Goal: Information Seeking & Learning: Learn about a topic

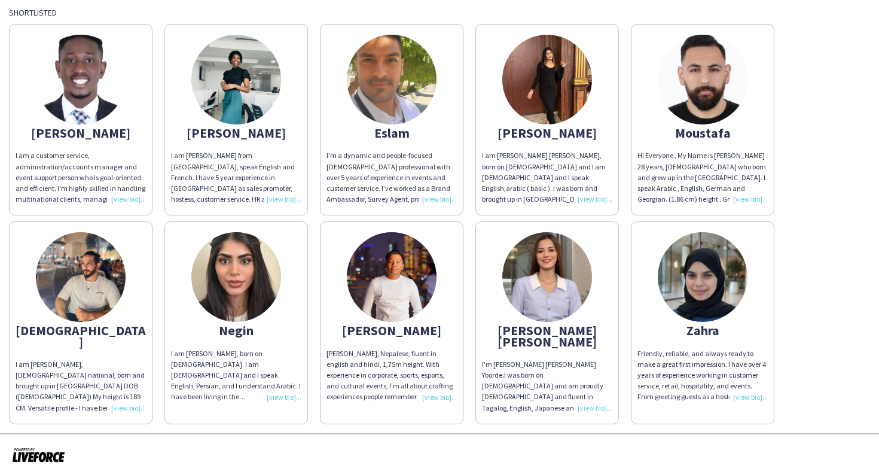
click at [391, 117] on img at bounding box center [392, 80] width 90 height 90
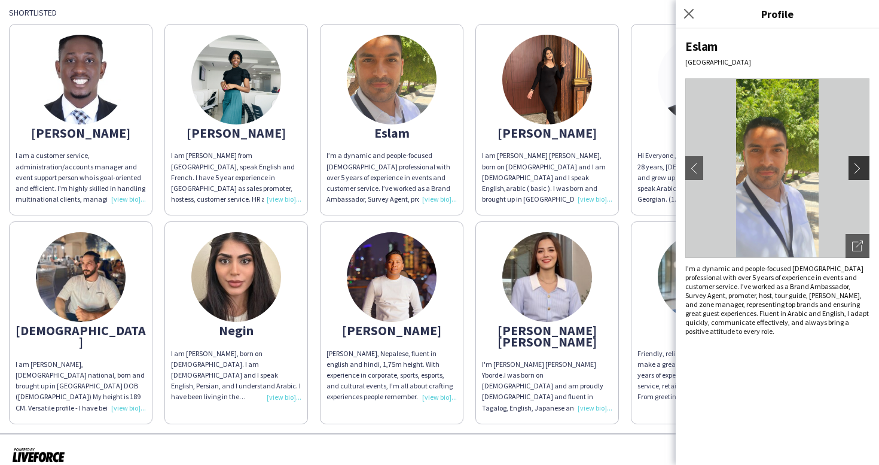
click at [856, 170] on app-icon "chevron-right" at bounding box center [860, 168] width 17 height 11
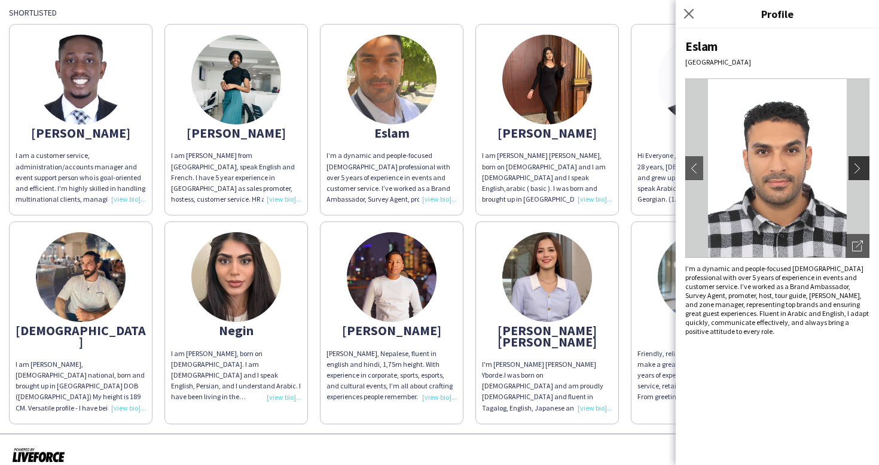
click at [856, 170] on app-icon "chevron-right" at bounding box center [860, 168] width 17 height 11
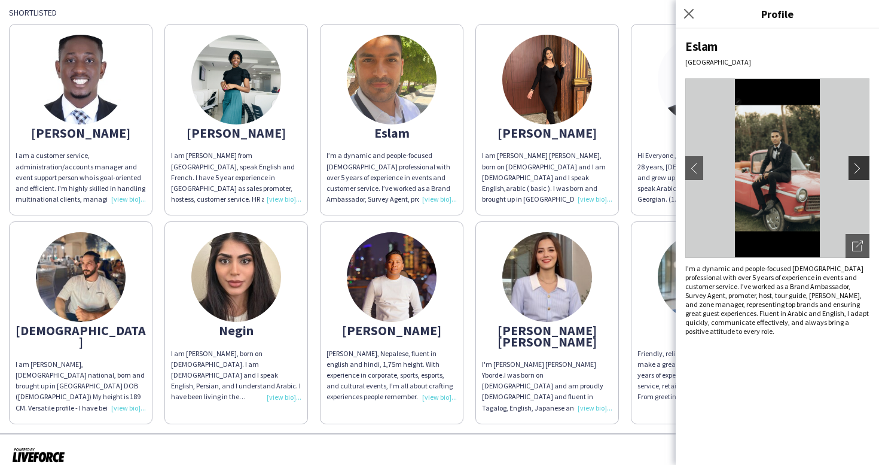
click at [856, 170] on app-icon "chevron-right" at bounding box center [860, 168] width 17 height 11
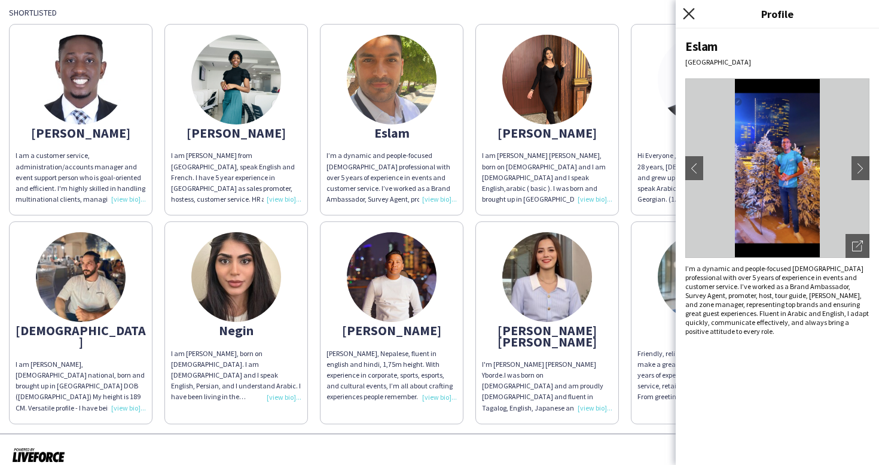
click at [690, 14] on icon at bounding box center [688, 13] width 11 height 11
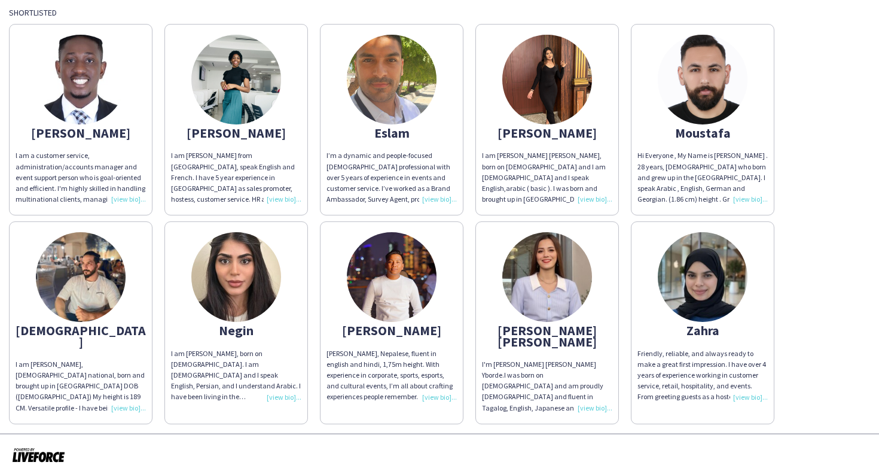
click at [100, 366] on div "I am [PERSON_NAME], [DEMOGRAPHIC_DATA] national, born and brought up in [GEOGRA…" at bounding box center [81, 386] width 130 height 54
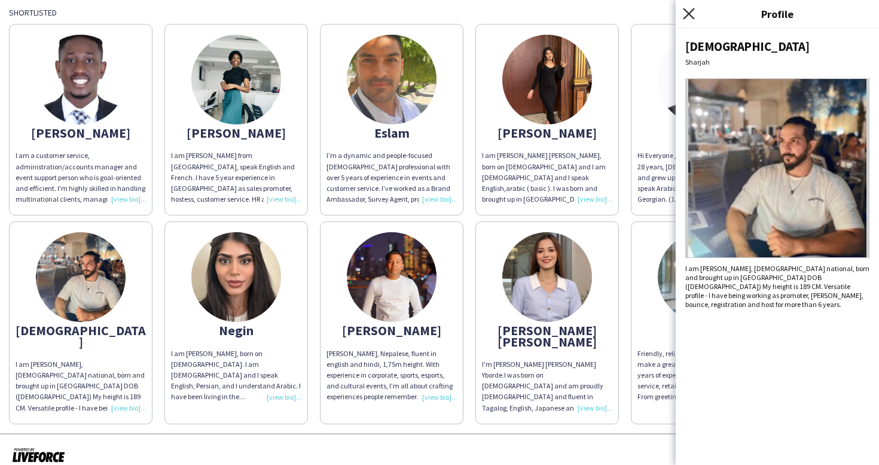
click at [690, 11] on icon "Close pop-in" at bounding box center [688, 13] width 11 height 11
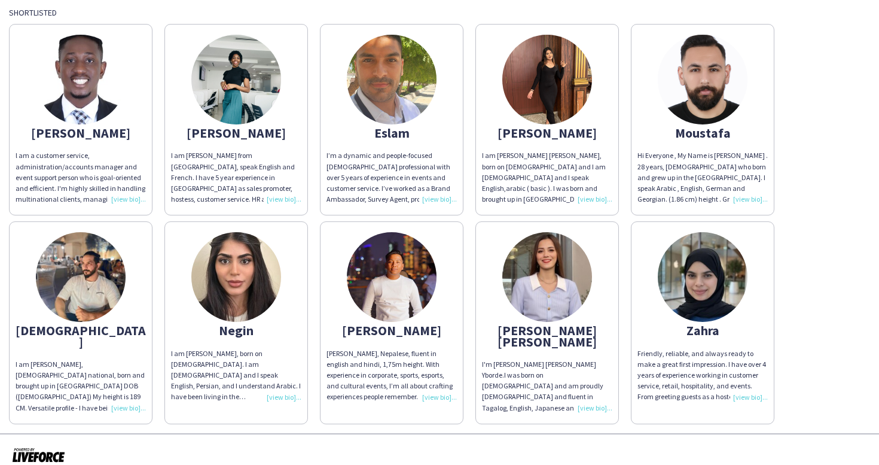
click at [575, 76] on img at bounding box center [547, 80] width 90 height 90
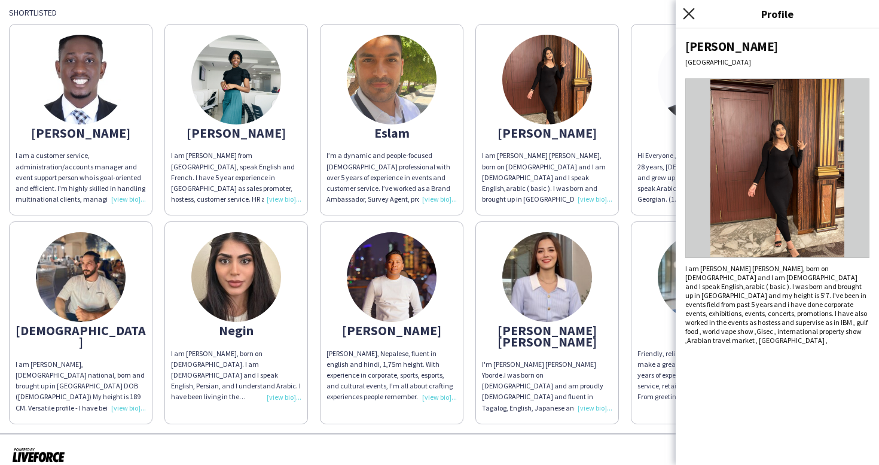
click at [690, 16] on icon "Close pop-in" at bounding box center [688, 13] width 11 height 11
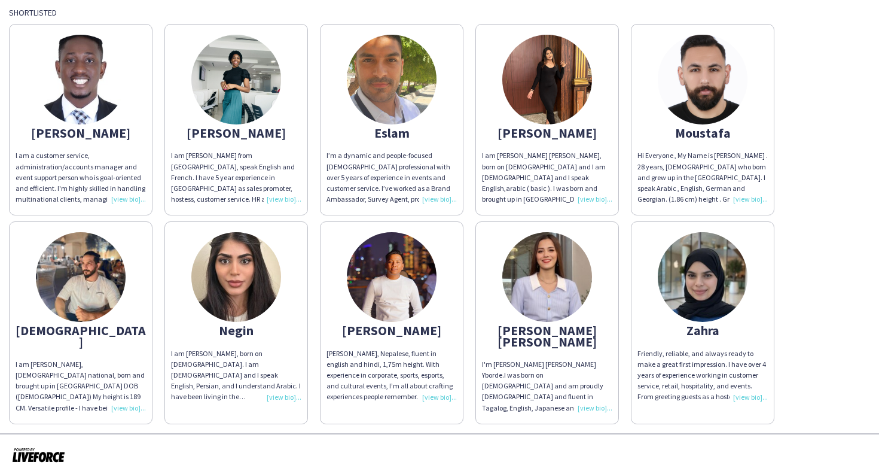
click at [248, 267] on img at bounding box center [236, 277] width 90 height 90
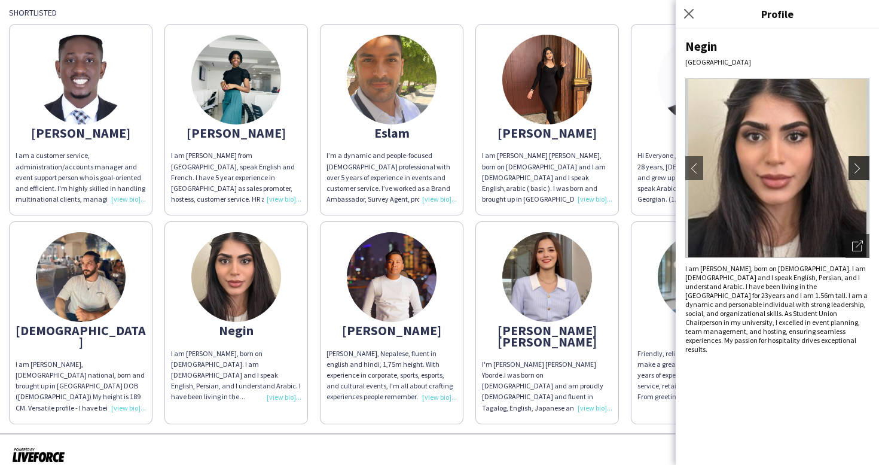
click at [856, 169] on app-icon "chevron-right" at bounding box center [860, 168] width 17 height 11
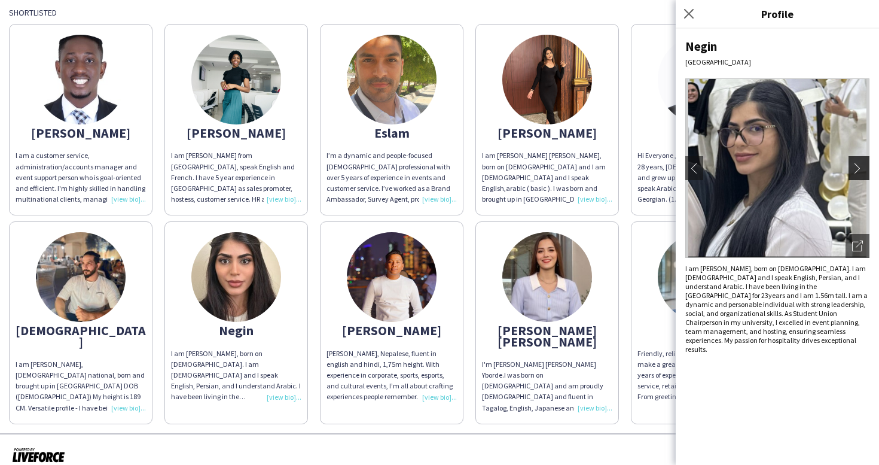
click at [856, 169] on app-icon "chevron-right" at bounding box center [860, 168] width 17 height 11
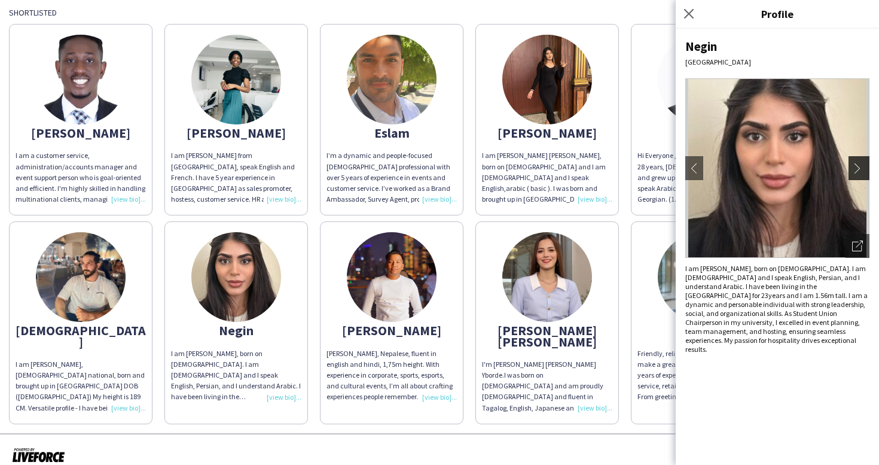
click at [856, 169] on app-icon "chevron-right" at bounding box center [860, 168] width 17 height 11
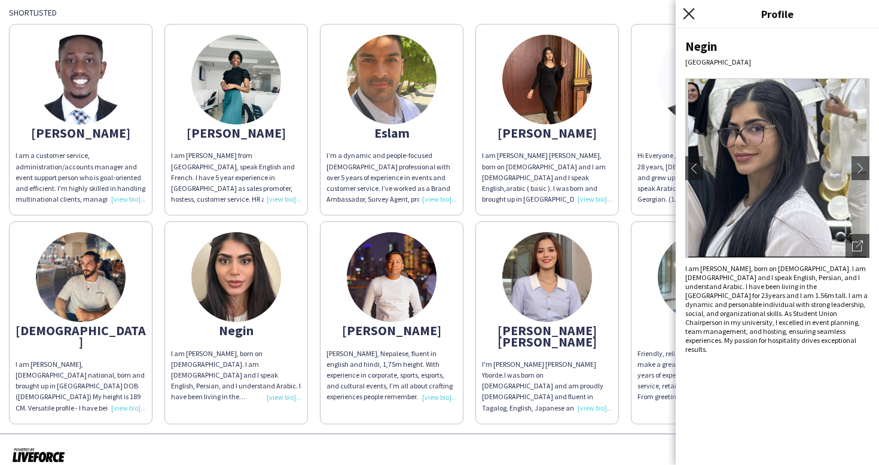
click at [687, 17] on icon "Close pop-in" at bounding box center [688, 13] width 11 height 11
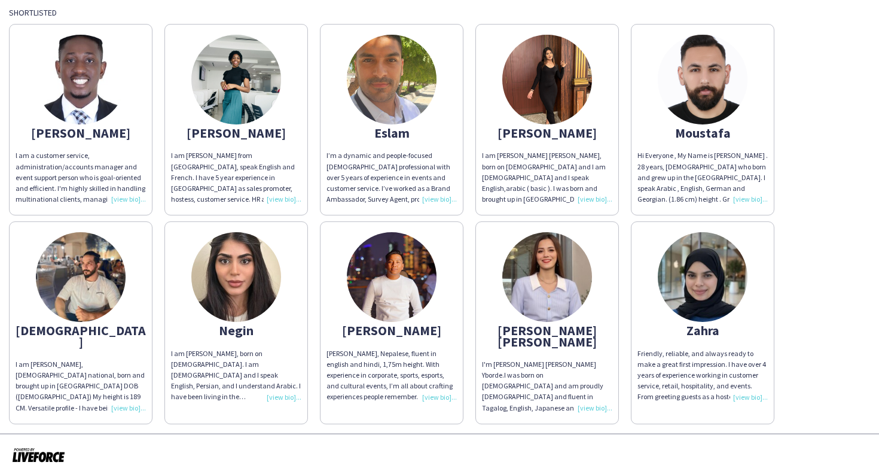
click at [377, 249] on img at bounding box center [392, 277] width 90 height 90
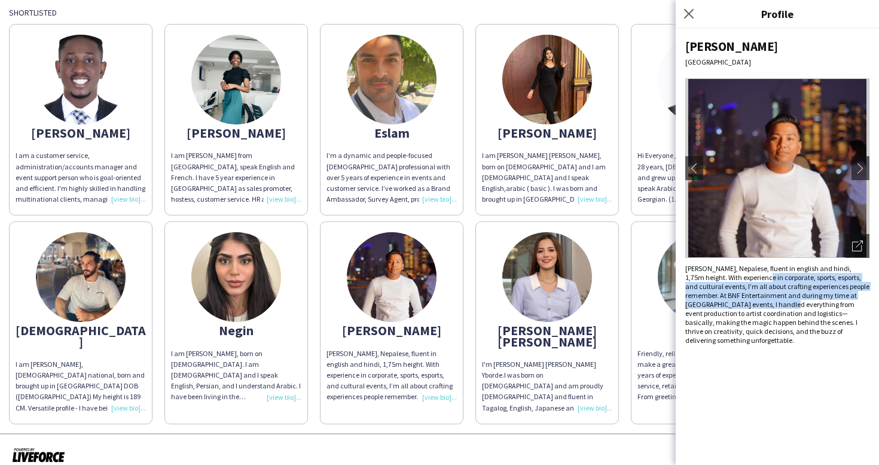
drag, startPoint x: 745, startPoint y: 279, endPoint x: 760, endPoint y: 300, distance: 26.6
click at [760, 300] on div "[PERSON_NAME], Nepalese, fluent in english and hindi, 1,75m height. With experi…" at bounding box center [777, 304] width 184 height 81
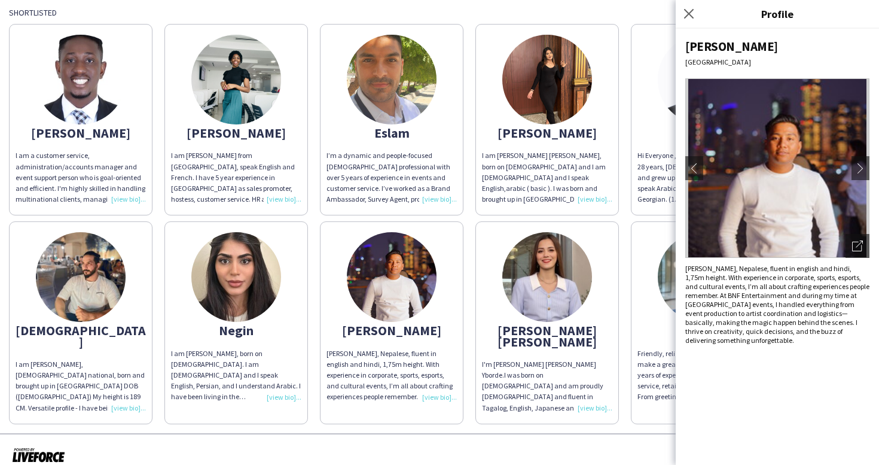
click at [742, 309] on div "[PERSON_NAME], Nepalese, fluent in english and hindi, 1,75m height. With experi…" at bounding box center [777, 304] width 184 height 81
click at [687, 13] on icon "Close pop-in" at bounding box center [688, 13] width 11 height 11
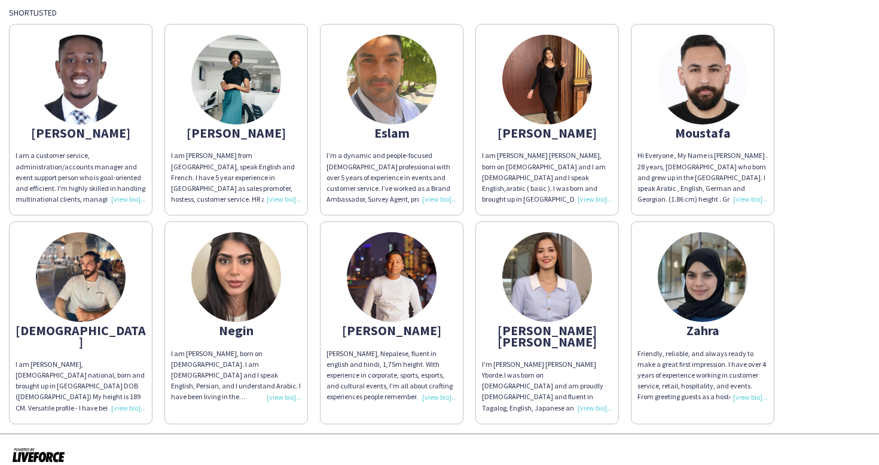
click at [706, 288] on img at bounding box center [703, 277] width 90 height 90
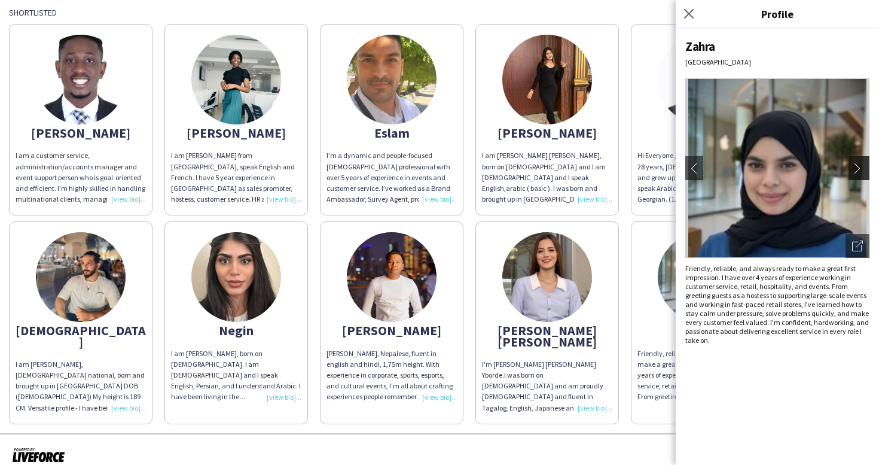
click at [860, 171] on app-icon "chevron-right" at bounding box center [860, 168] width 17 height 11
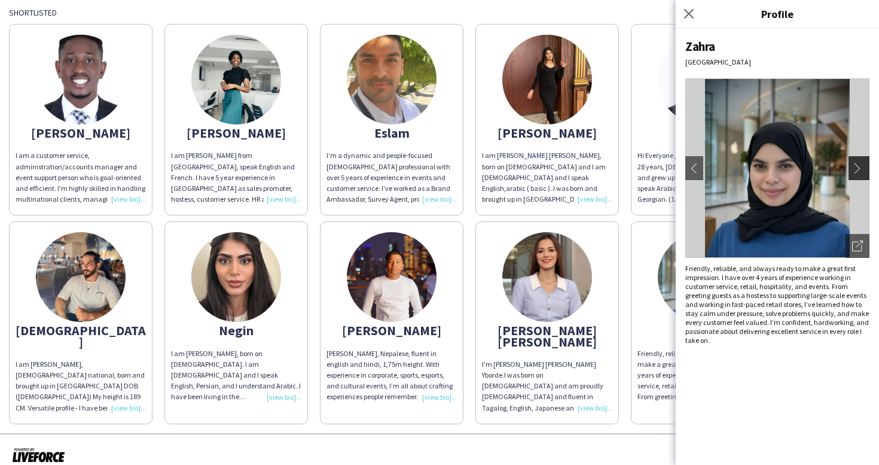
click at [860, 171] on app-icon "chevron-right" at bounding box center [860, 168] width 17 height 11
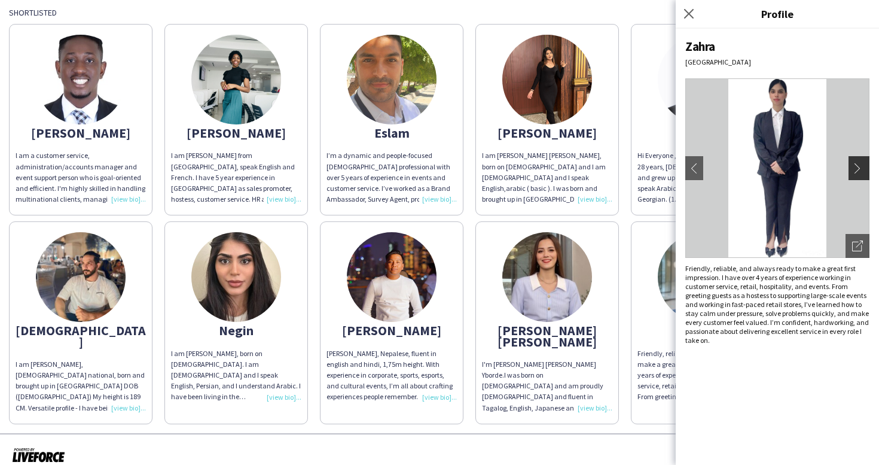
click at [854, 161] on button "chevron-right" at bounding box center [861, 168] width 24 height 24
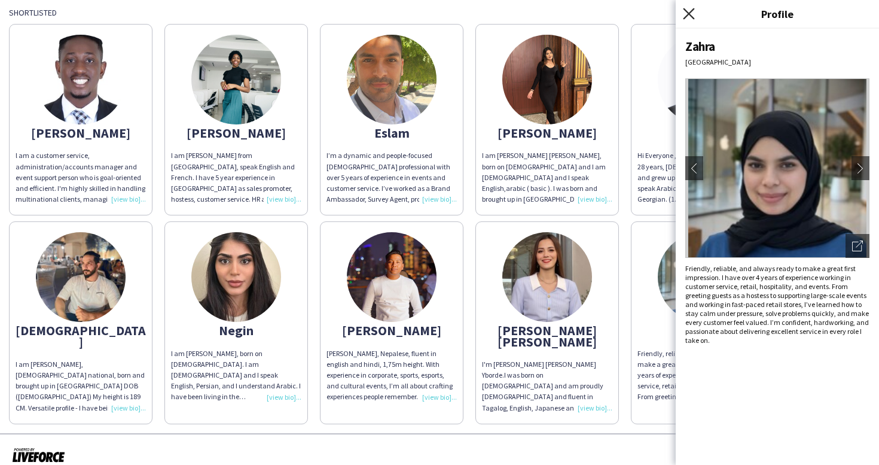
click at [690, 15] on icon at bounding box center [688, 13] width 11 height 11
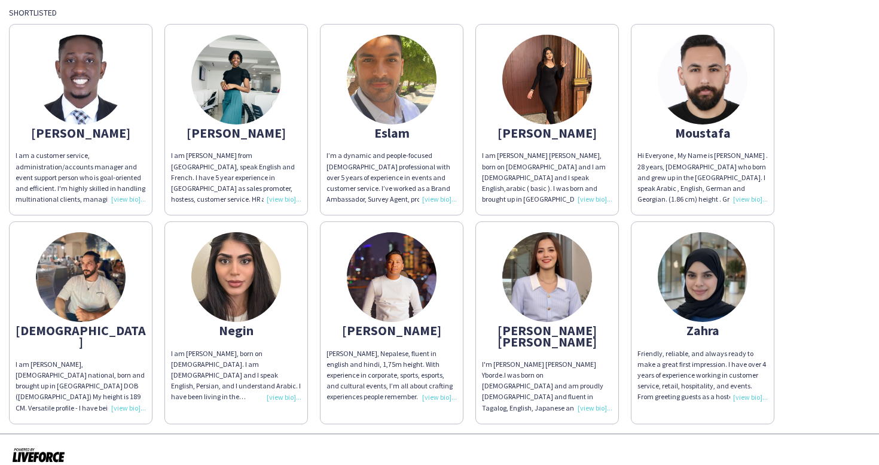
drag, startPoint x: 728, startPoint y: 330, endPoint x: 688, endPoint y: 328, distance: 40.7
click at [688, 328] on div "Zahra" at bounding box center [702, 330] width 130 height 11
copy div "Zahra"
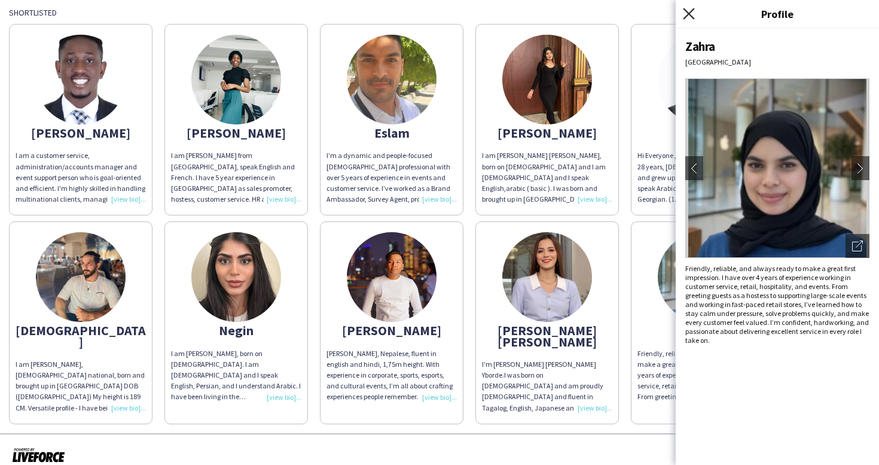
click at [686, 11] on icon at bounding box center [688, 13] width 11 height 11
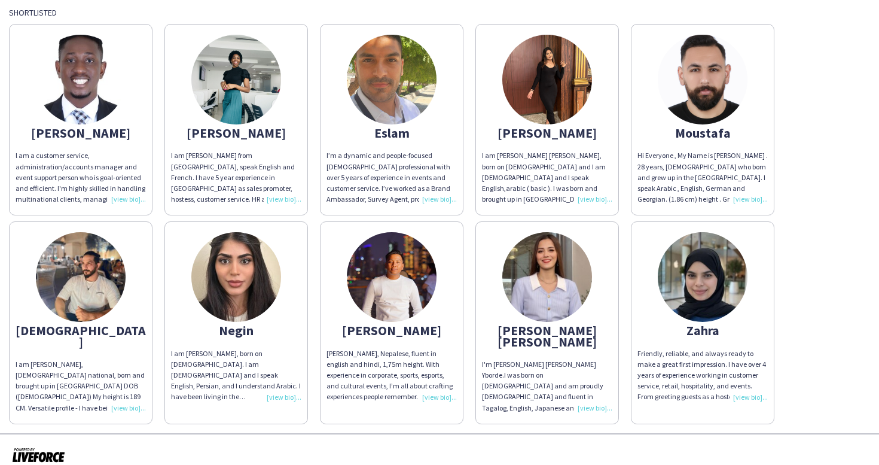
click at [401, 78] on img at bounding box center [392, 80] width 90 height 90
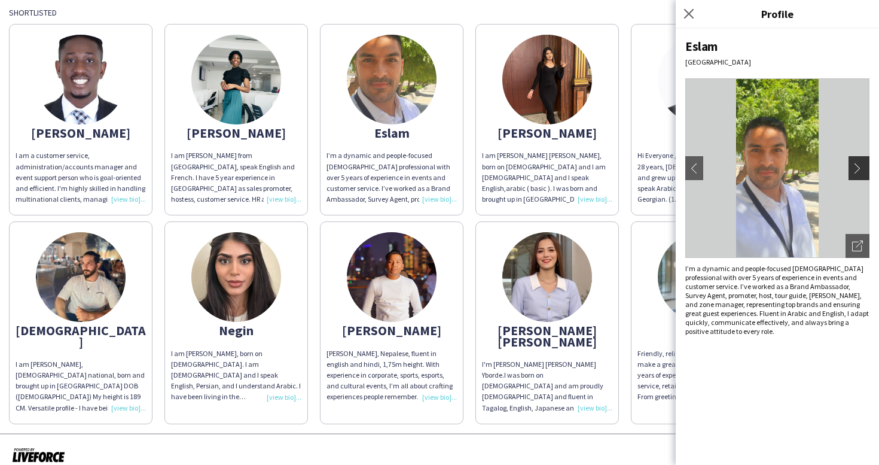
click at [862, 169] on app-icon "chevron-right" at bounding box center [860, 168] width 17 height 11
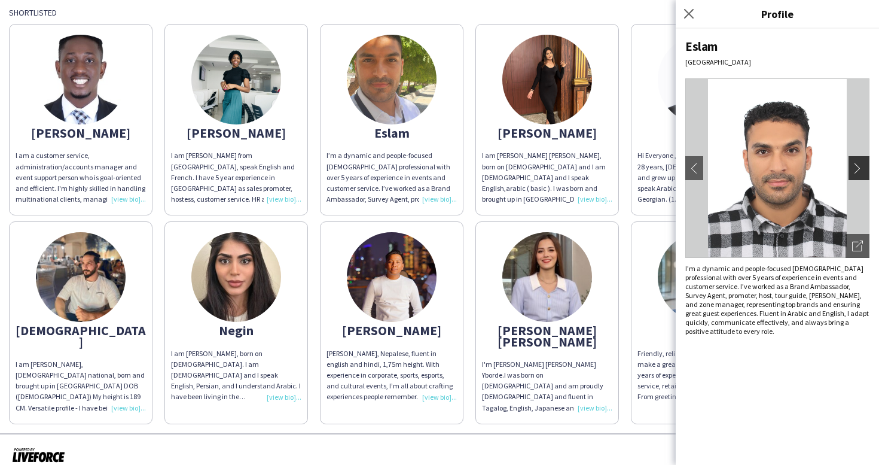
click at [862, 169] on app-icon "chevron-right" at bounding box center [860, 168] width 17 height 11
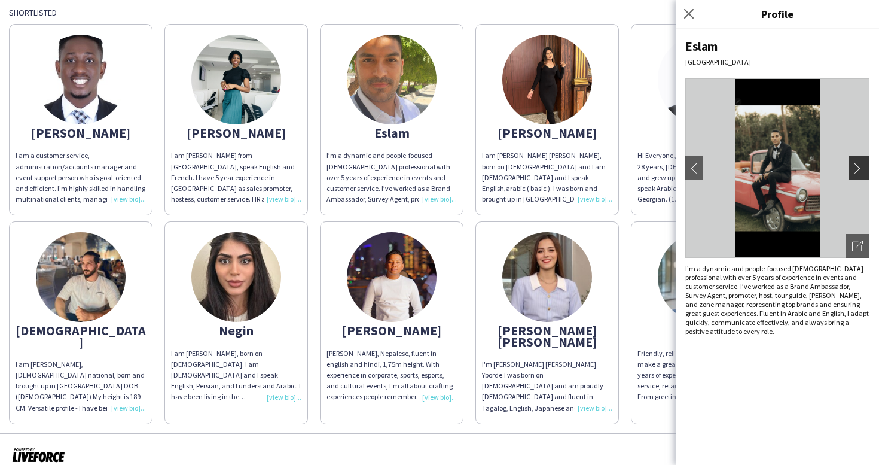
click at [862, 169] on app-icon "chevron-right" at bounding box center [860, 168] width 17 height 11
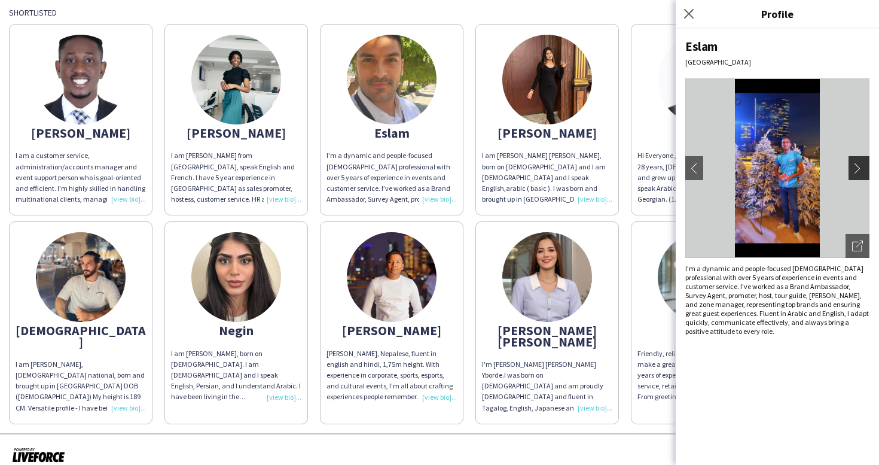
click at [859, 164] on app-icon "chevron-right" at bounding box center [860, 168] width 17 height 11
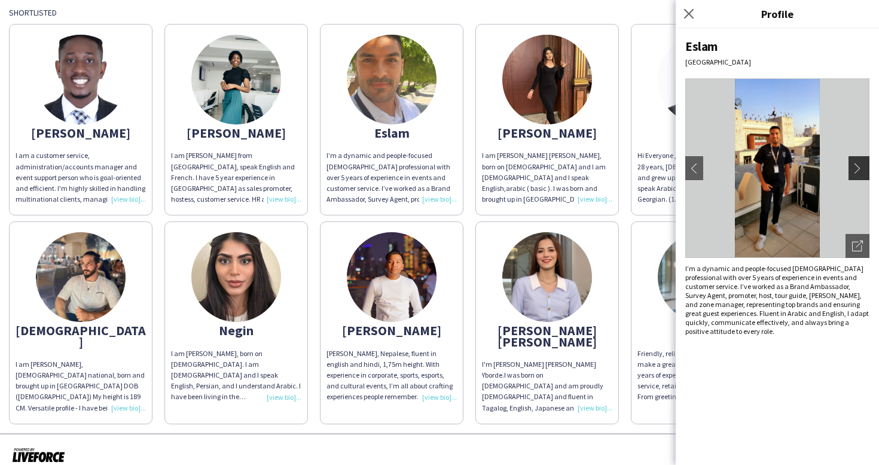
click at [861, 163] on app-icon "chevron-right" at bounding box center [860, 168] width 17 height 11
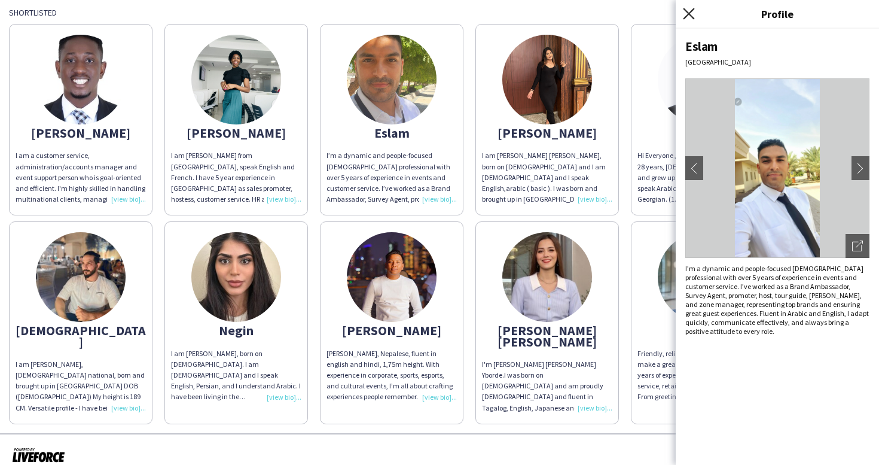
click at [688, 13] on icon at bounding box center [688, 13] width 11 height 11
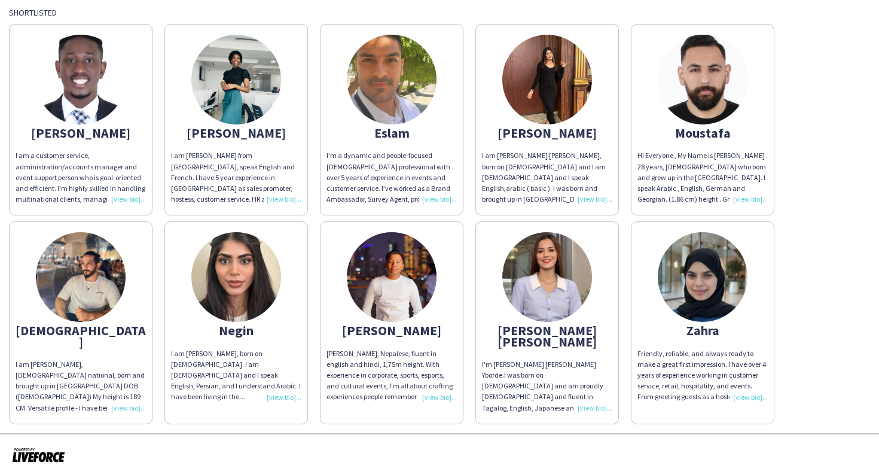
click at [550, 96] on img at bounding box center [547, 80] width 90 height 90
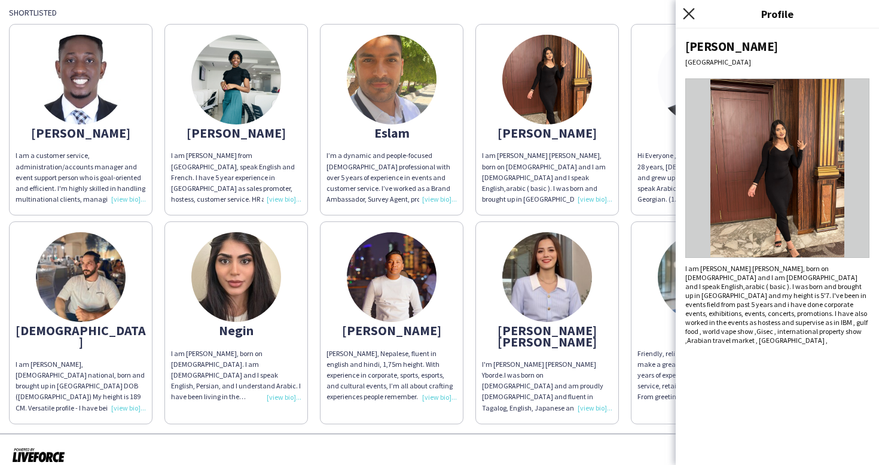
click at [685, 12] on icon "Close pop-in" at bounding box center [688, 13] width 11 height 11
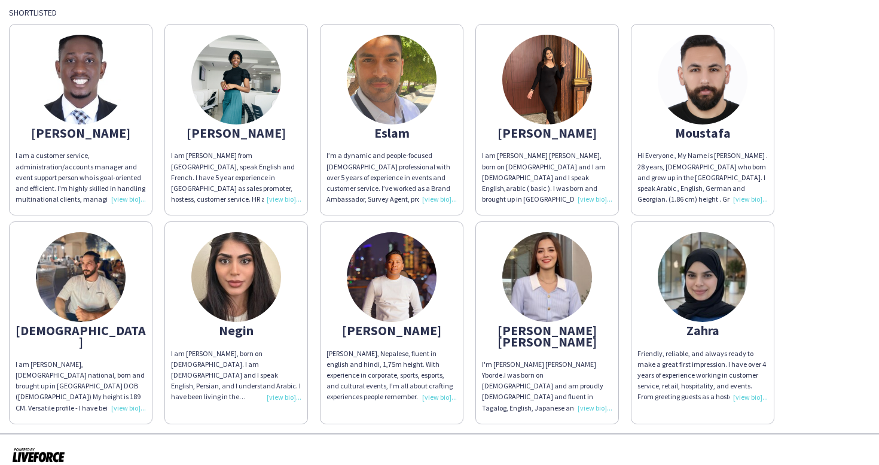
click at [395, 305] on img at bounding box center [392, 277] width 90 height 90
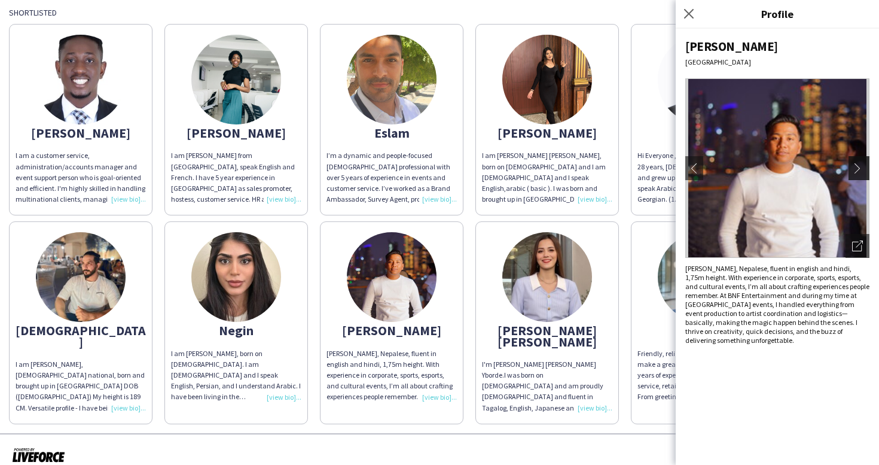
click at [864, 170] on app-icon "chevron-right" at bounding box center [860, 168] width 17 height 11
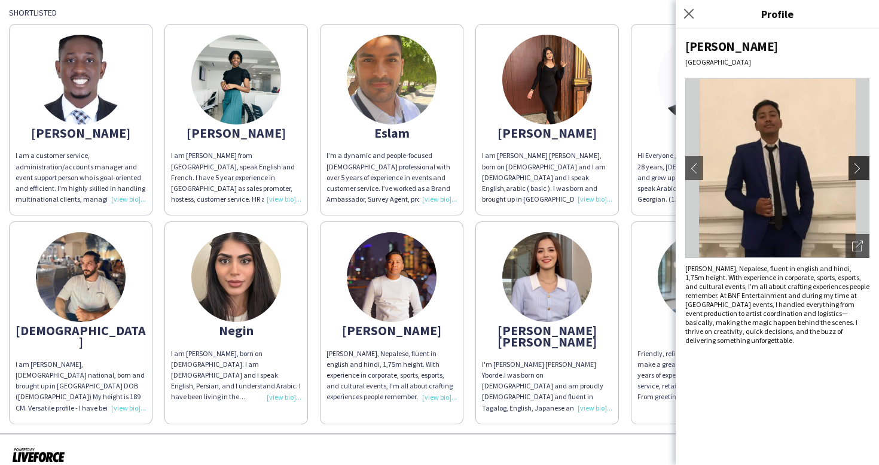
click at [857, 167] on app-icon "chevron-right" at bounding box center [860, 168] width 17 height 11
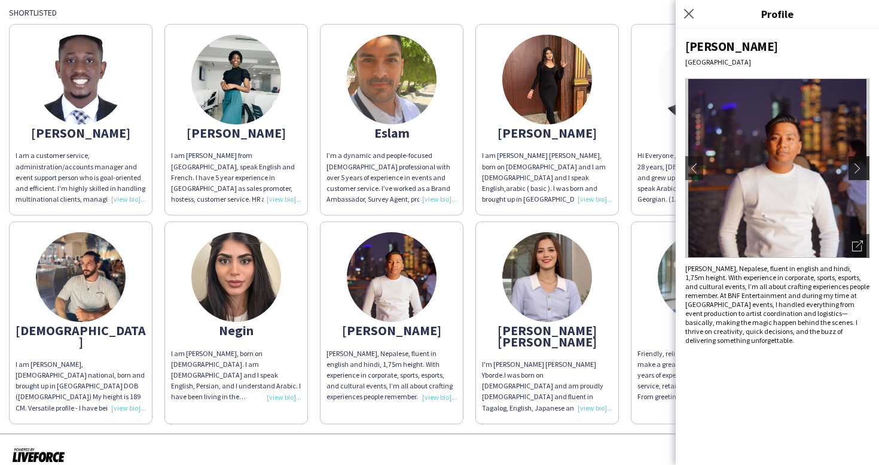
click at [858, 168] on app-icon "chevron-right" at bounding box center [860, 168] width 17 height 11
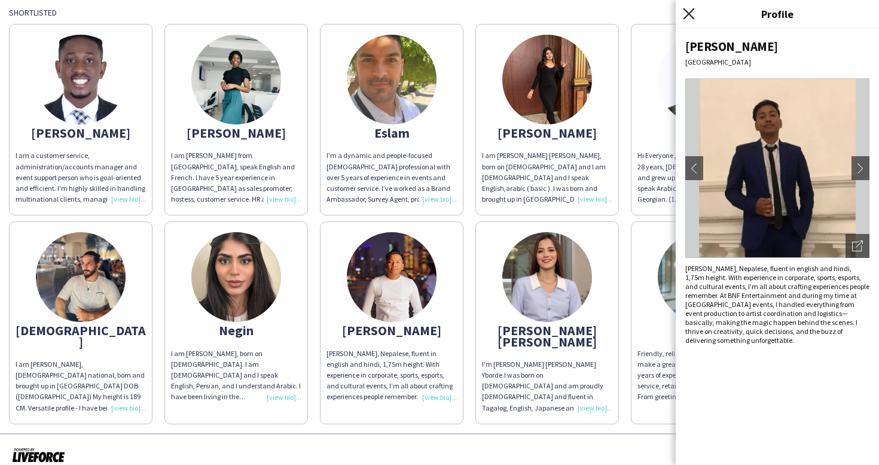
click at [687, 13] on icon at bounding box center [688, 13] width 11 height 11
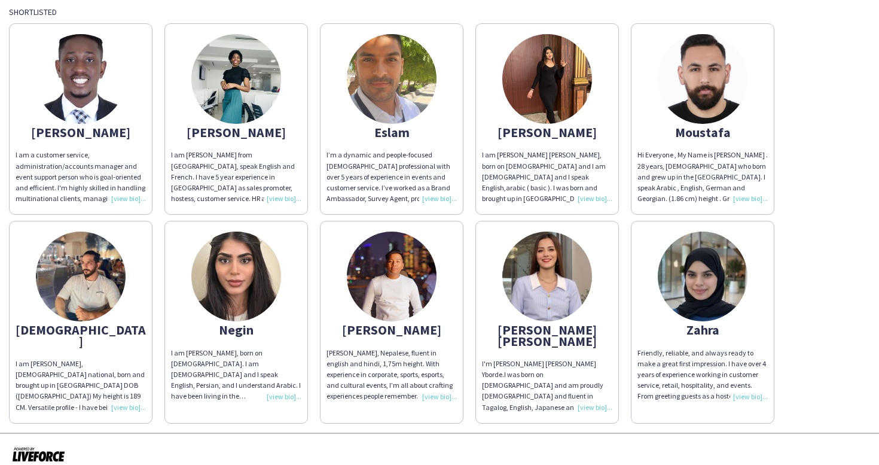
scroll to position [108, 0]
